Goal: Information Seeking & Learning: Learn about a topic

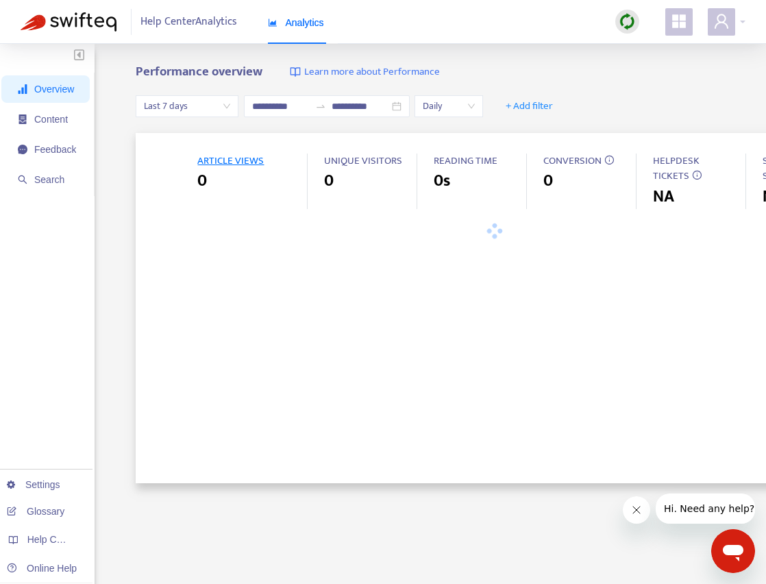
type input "**********"
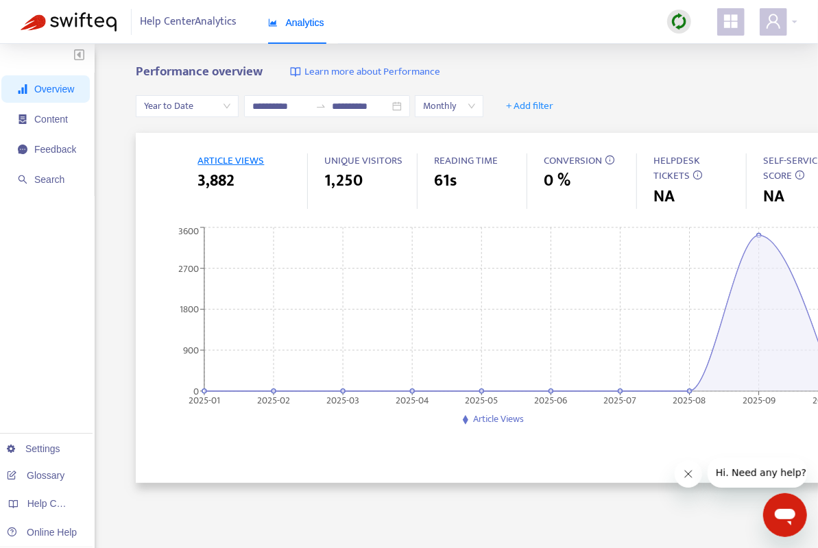
drag, startPoint x: 3, startPoint y: 203, endPoint x: -10, endPoint y: 204, distance: 12.4
click at [0, 204] on html "**********" at bounding box center [409, 433] width 818 height 866
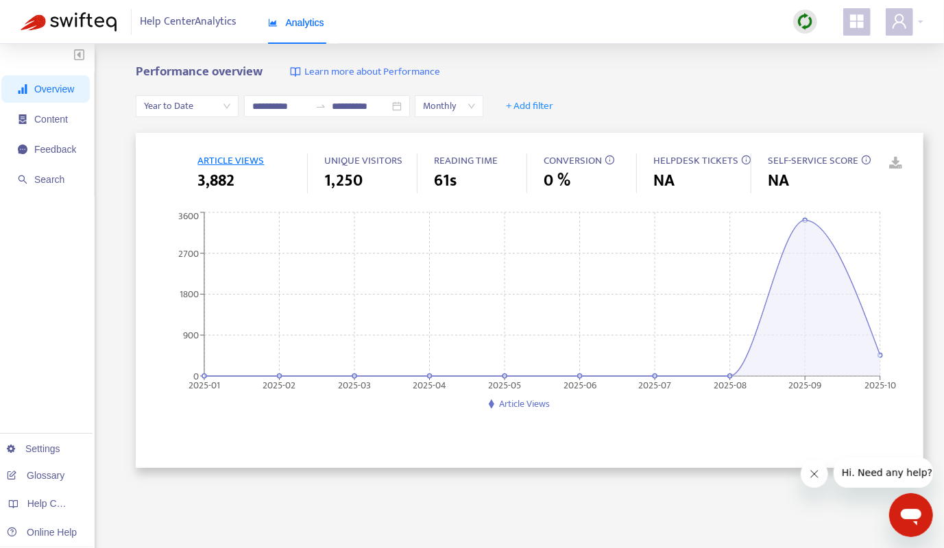
click at [776, 162] on icon at bounding box center [866, 160] width 10 height 10
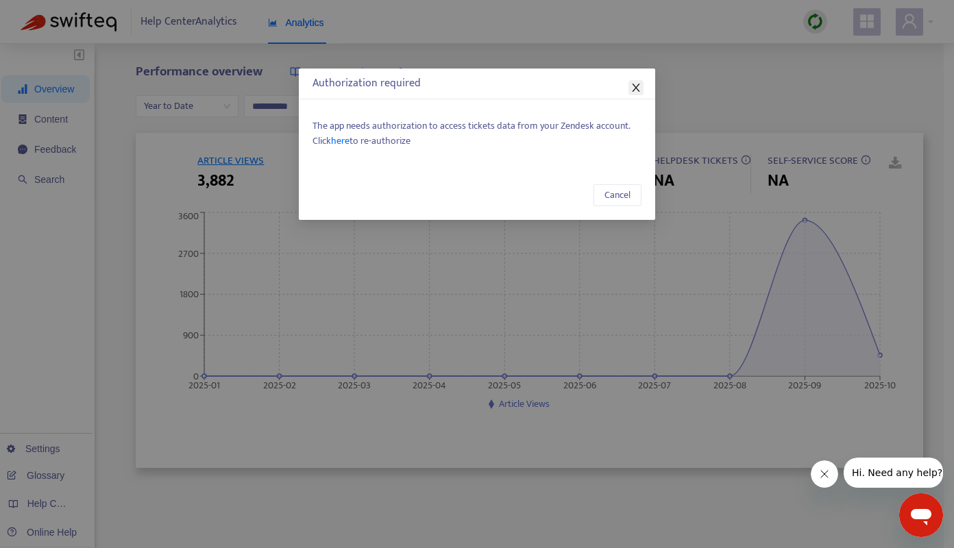
click at [642, 84] on span "Close" at bounding box center [636, 87] width 15 height 11
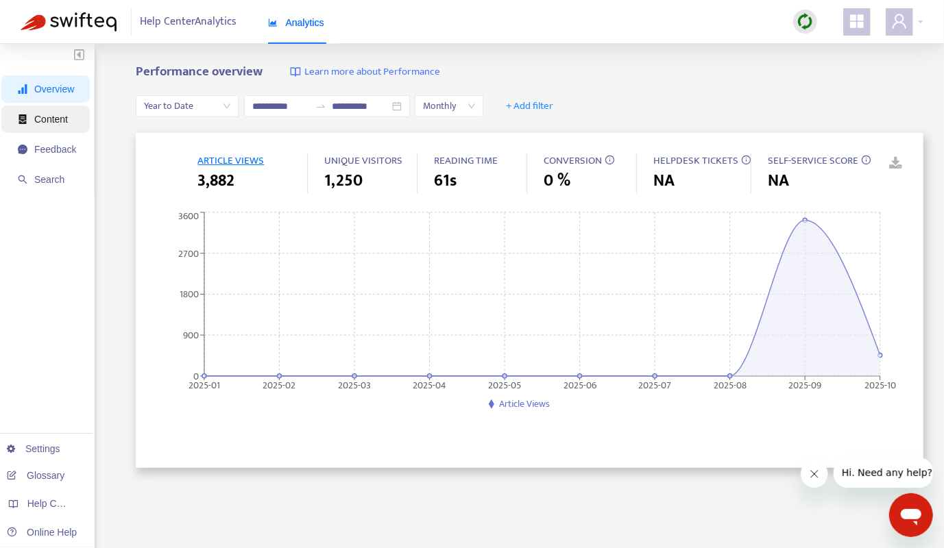
click at [50, 119] on span "Content" at bounding box center [51, 119] width 34 height 11
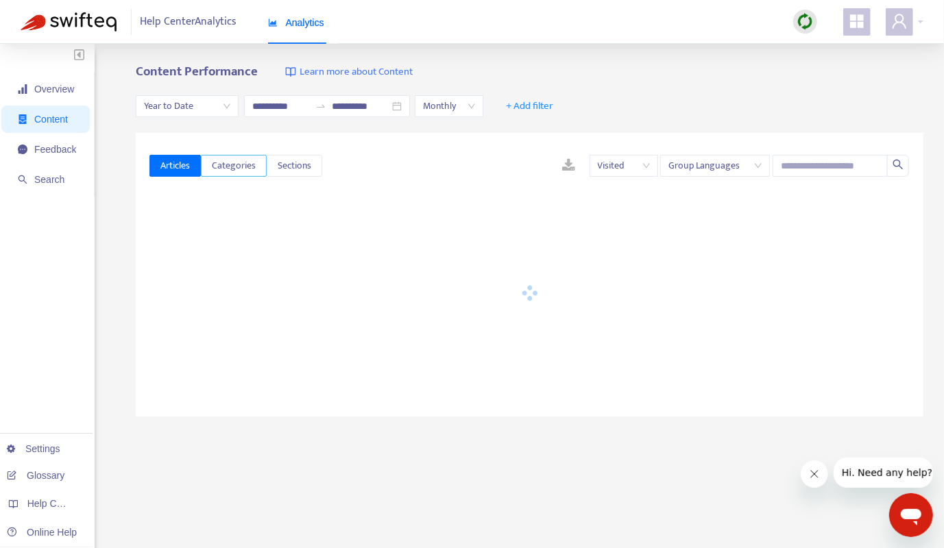
click at [239, 162] on span "Categories" at bounding box center [234, 165] width 44 height 15
click at [297, 167] on span "Sections" at bounding box center [295, 165] width 34 height 15
click at [185, 165] on span "Articles" at bounding box center [174, 165] width 29 height 15
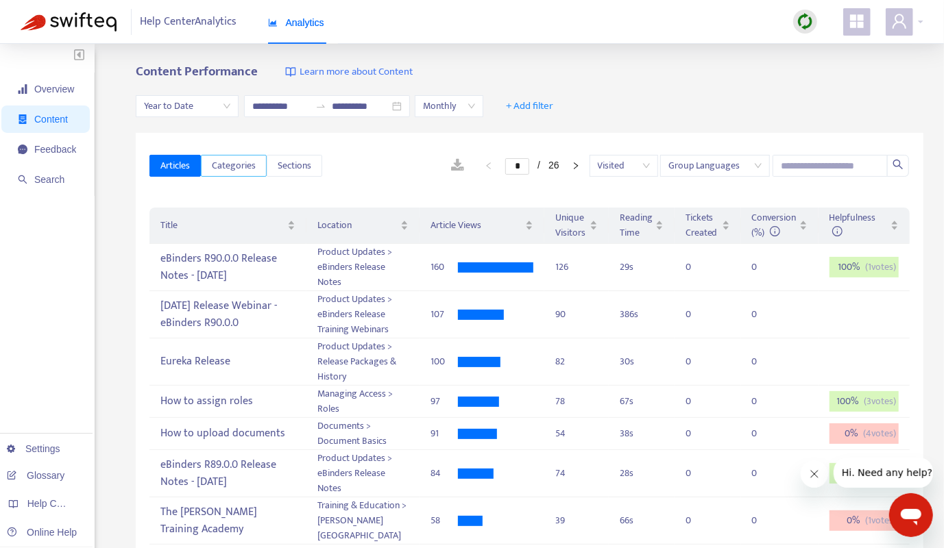
click at [243, 166] on span "Categories" at bounding box center [234, 165] width 44 height 15
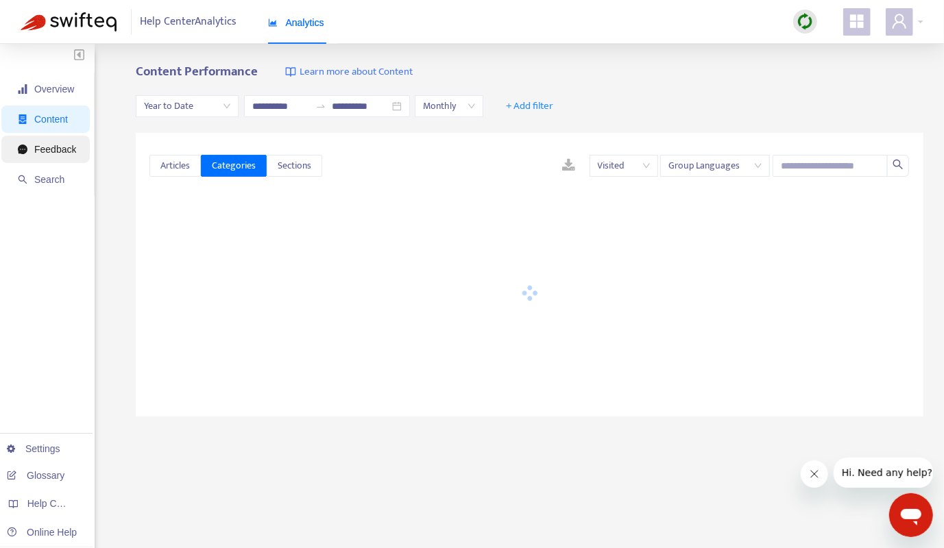
click at [63, 150] on span "Feedback" at bounding box center [55, 149] width 42 height 11
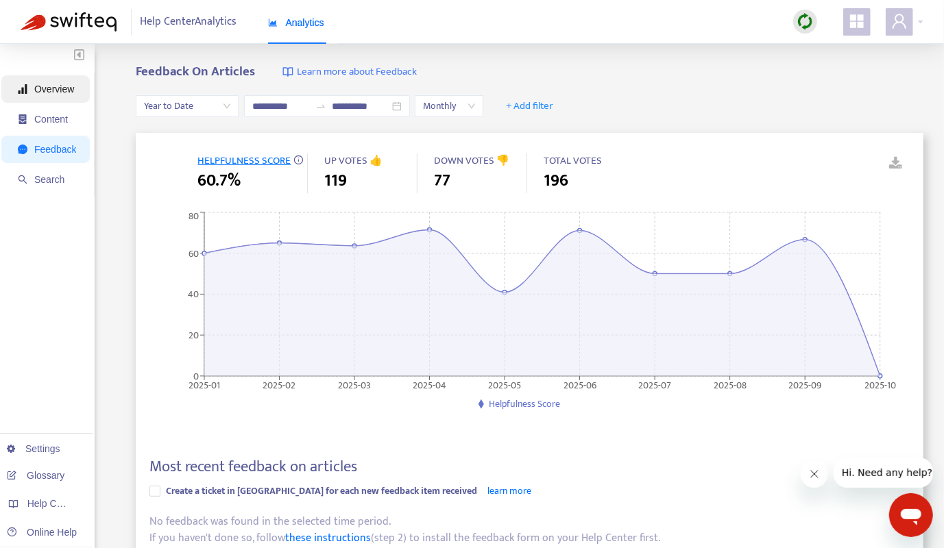
click at [44, 92] on span "Overview" at bounding box center [54, 89] width 40 height 11
